Goal: Information Seeking & Learning: Learn about a topic

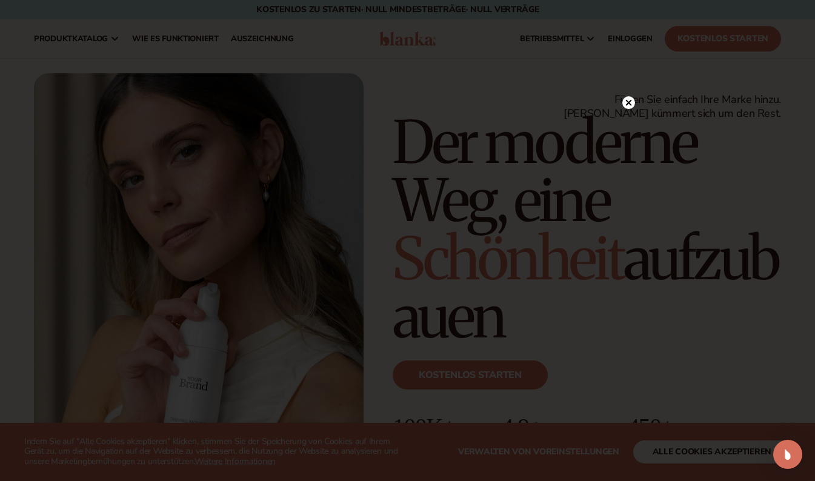
click at [628, 102] on icon at bounding box center [629, 102] width 6 height 6
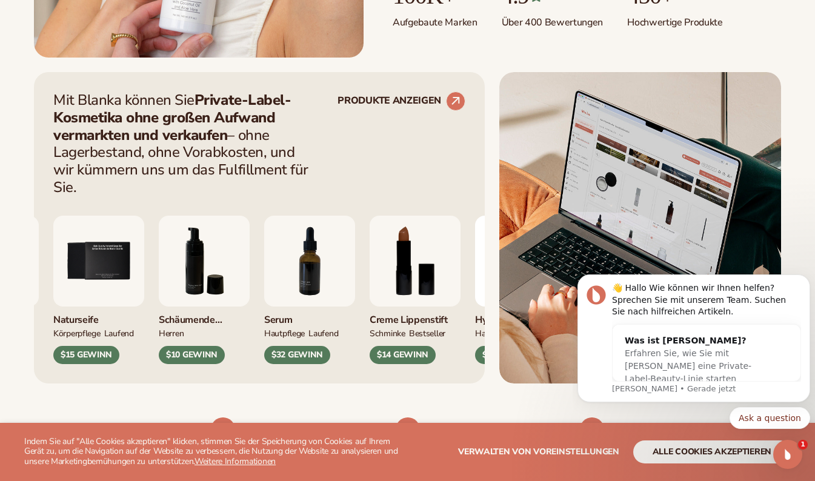
scroll to position [460, 0]
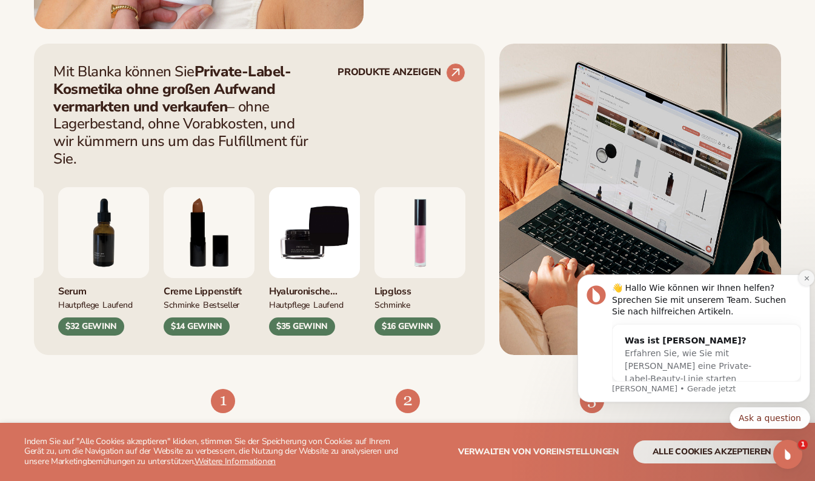
click at [804, 276] on icon "Benachrichtigung verwerfen" at bounding box center [807, 278] width 7 height 7
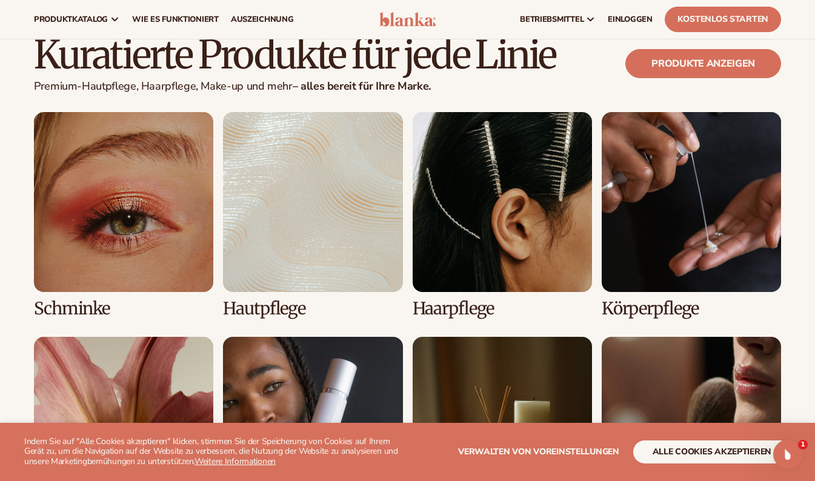
scroll to position [2396, 0]
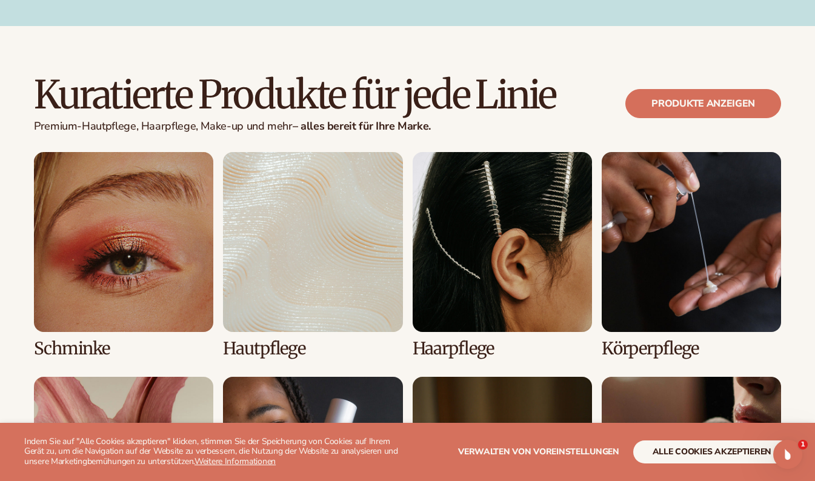
click at [321, 196] on link "2 / 8" at bounding box center [312, 254] width 179 height 205
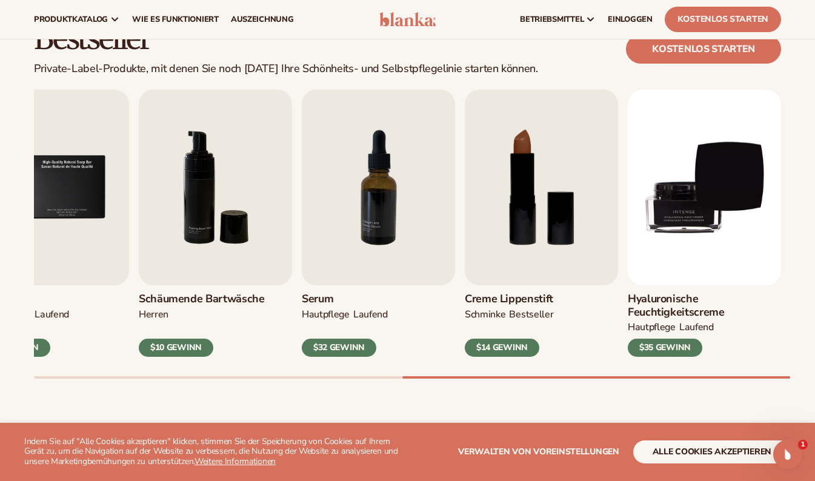
scroll to position [339, 0]
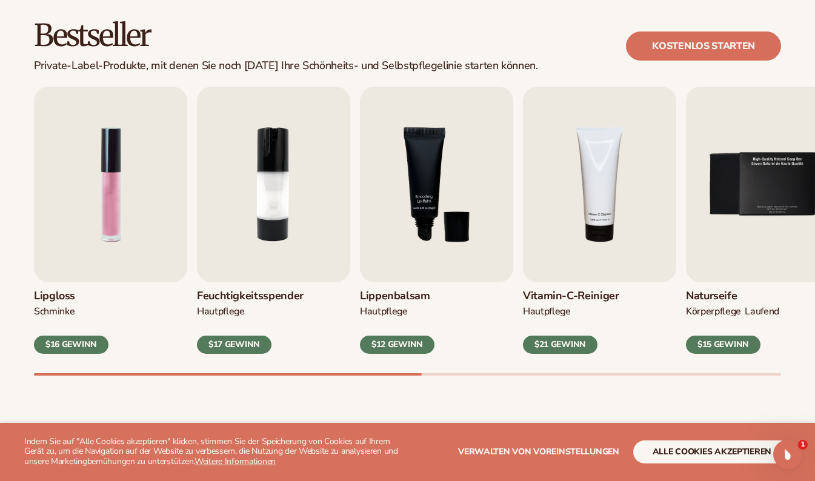
click at [770, 337] on div "Naturseife KÖRPERPFLEGE LAUFEND $15 GEWINN" at bounding box center [762, 318] width 153 height 72
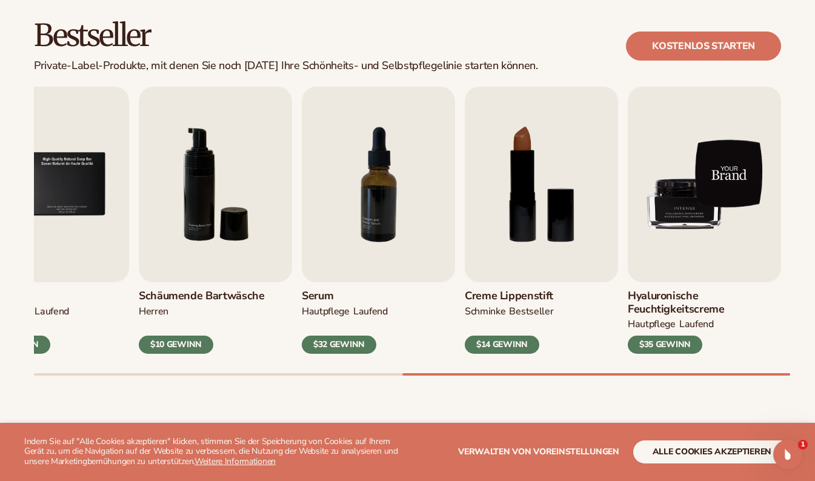
click at [681, 189] on img "9 / 9" at bounding box center [704, 185] width 153 height 196
click at [677, 198] on img "9 / 9" at bounding box center [704, 185] width 153 height 196
click at [703, 229] on img "9 / 9" at bounding box center [704, 185] width 153 height 196
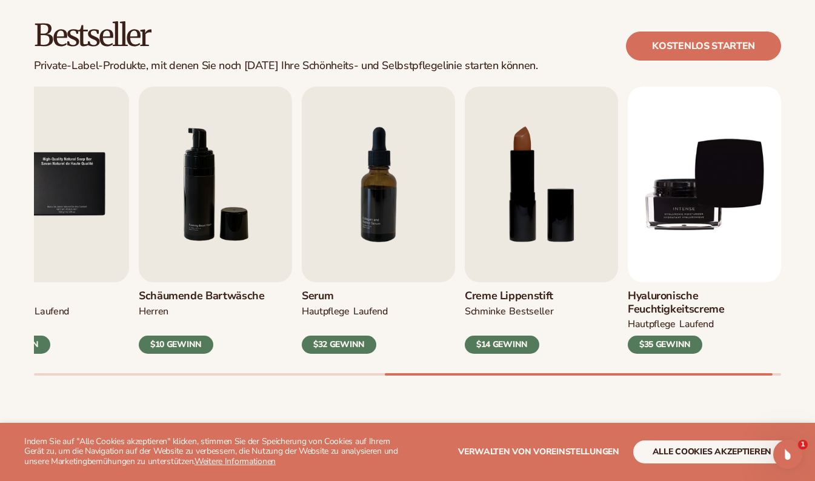
click at [658, 344] on div "$35 GEWINN" at bounding box center [665, 345] width 75 height 18
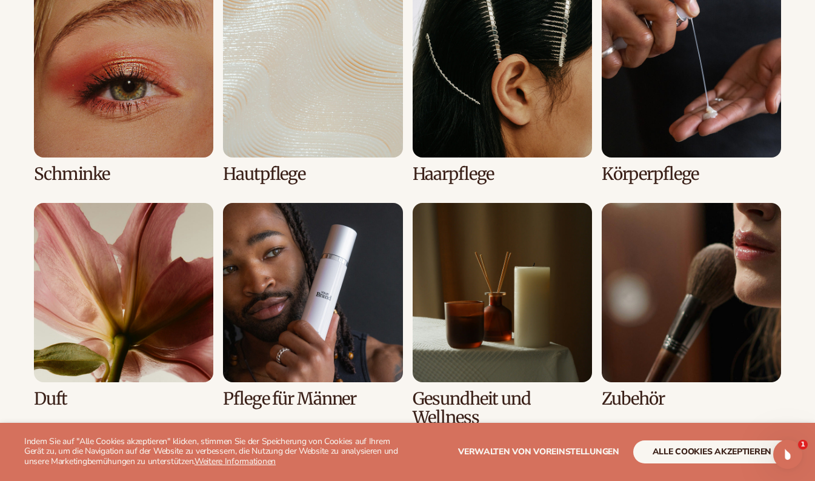
scroll to position [879, 0]
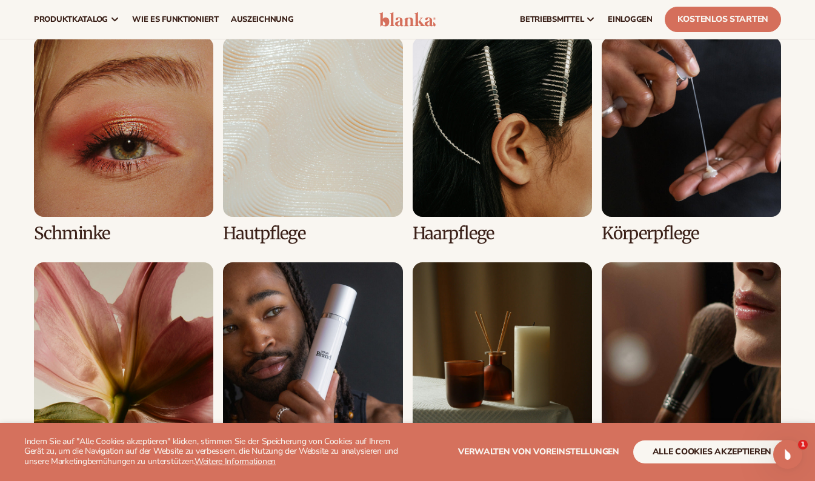
click at [329, 175] on link "2 / 8" at bounding box center [312, 139] width 179 height 205
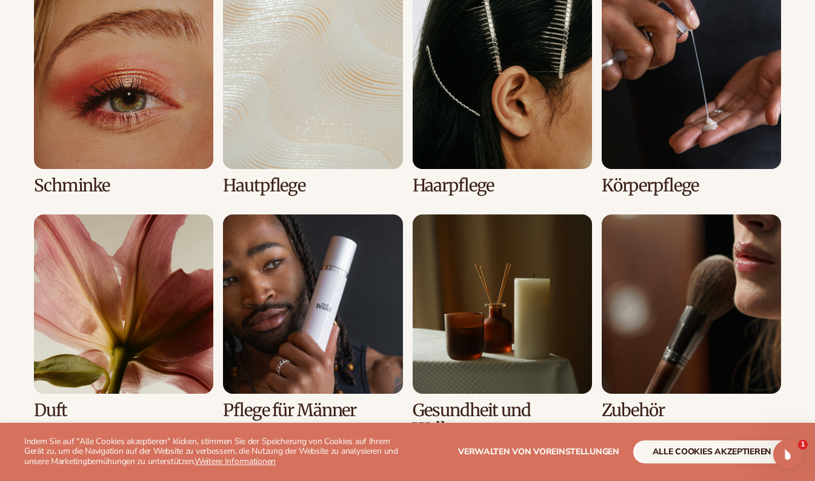
scroll to position [950, 0]
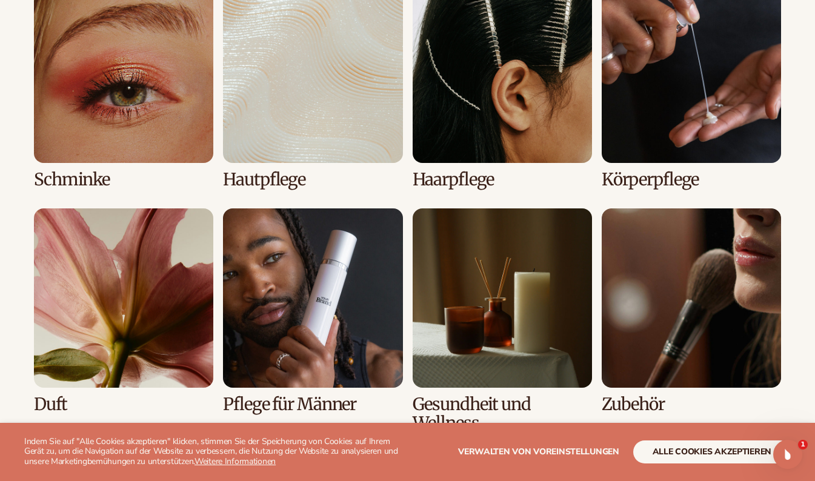
click at [698, 109] on link "4 / 8" at bounding box center [691, 86] width 179 height 205
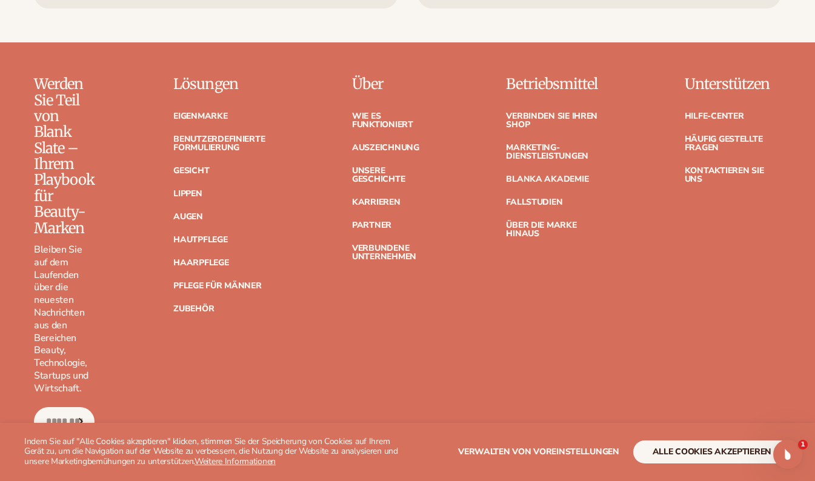
scroll to position [2243, 0]
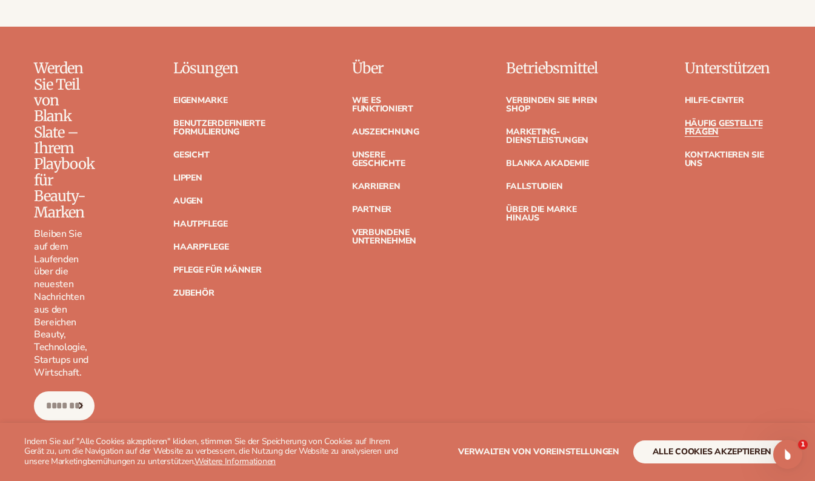
click at [698, 119] on link "Häufig gestellte Fragen" at bounding box center [733, 127] width 96 height 17
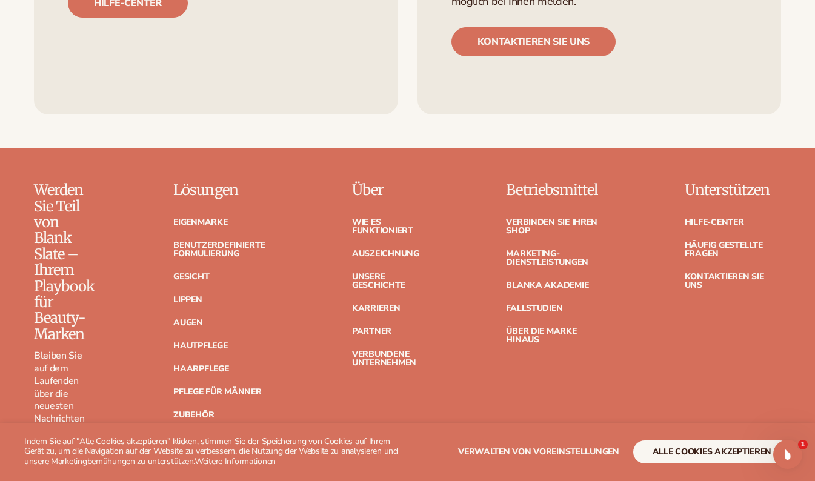
scroll to position [5083, 0]
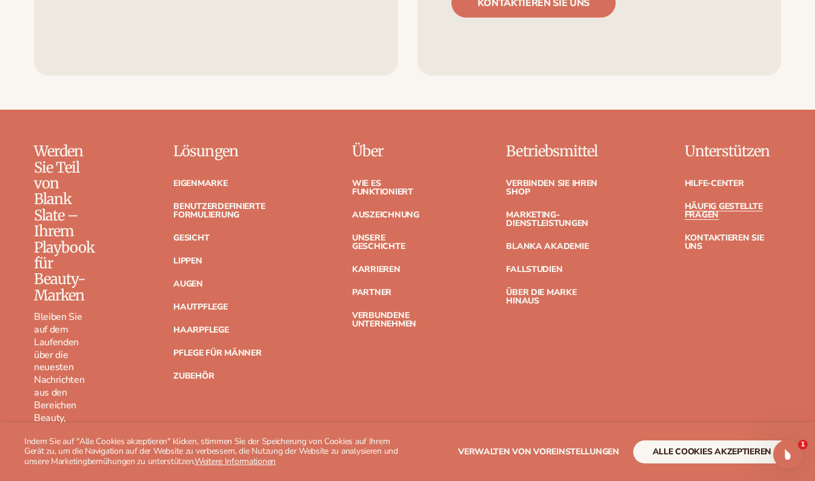
click at [721, 202] on link "Häufig gestellte Fragen" at bounding box center [733, 210] width 96 height 17
